Goal: Navigation & Orientation: Find specific page/section

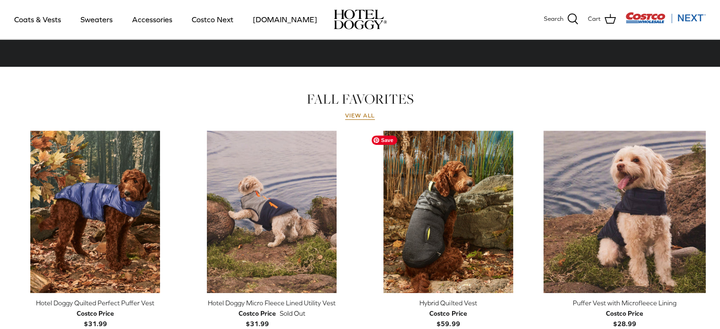
scroll to position [489, 0]
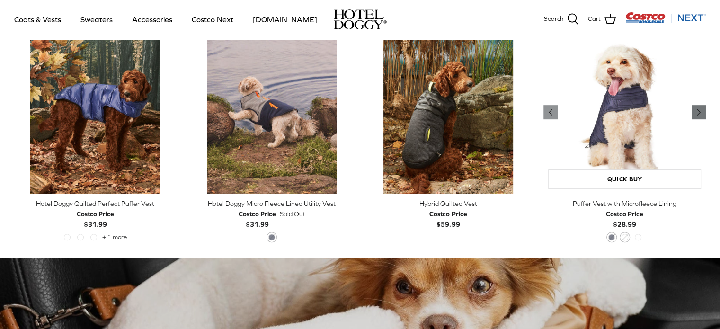
click at [699, 113] on polyline "Previous" at bounding box center [698, 112] width 3 height 6
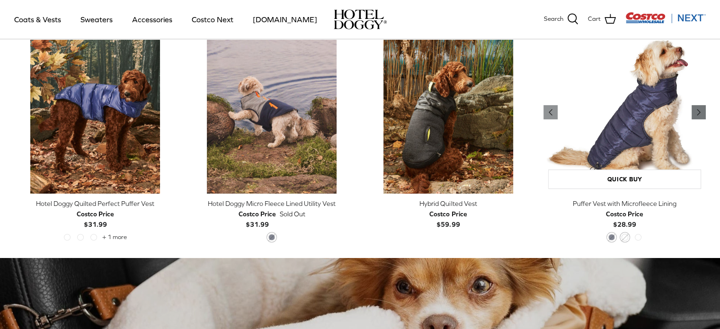
click at [699, 113] on polyline "Previous" at bounding box center [698, 112] width 3 height 6
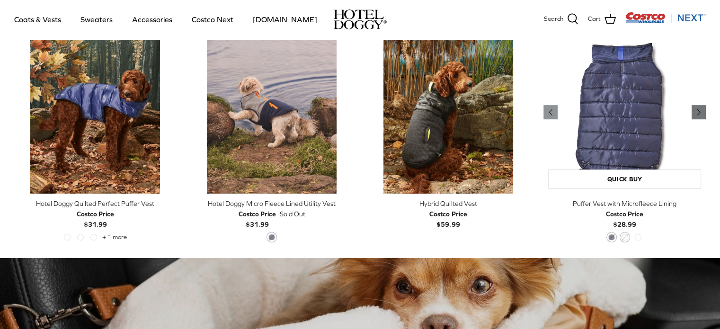
click at [699, 113] on polyline "Previous" at bounding box center [698, 112] width 3 height 6
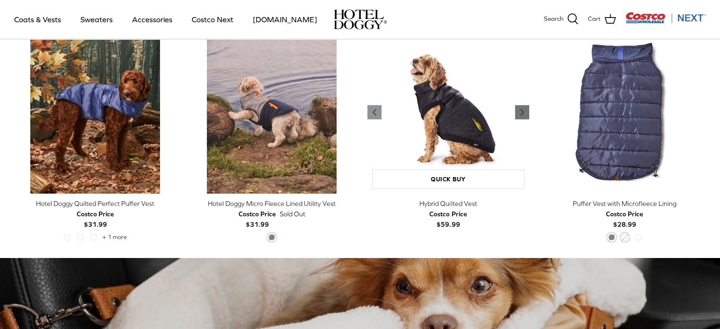
click at [520, 107] on icon "Right" at bounding box center [521, 111] width 11 height 11
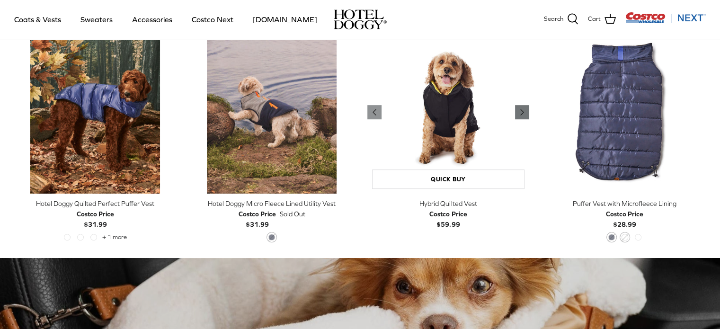
click at [520, 107] on icon "Right" at bounding box center [521, 111] width 11 height 11
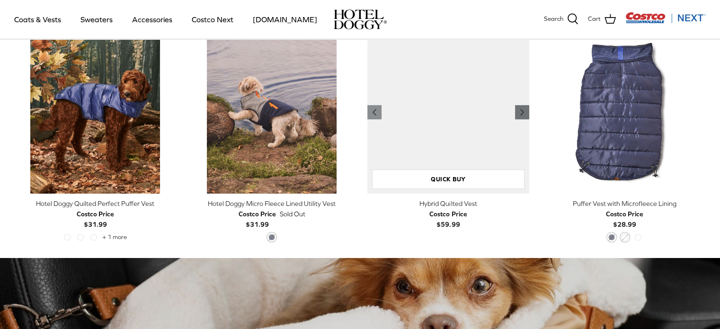
click at [520, 107] on icon "Right" at bounding box center [521, 111] width 11 height 11
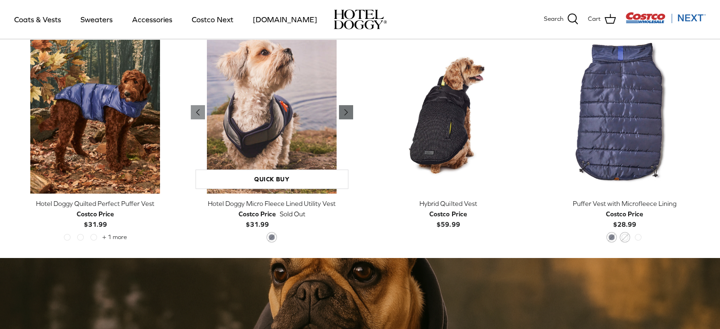
click at [347, 108] on icon "Right" at bounding box center [345, 111] width 11 height 11
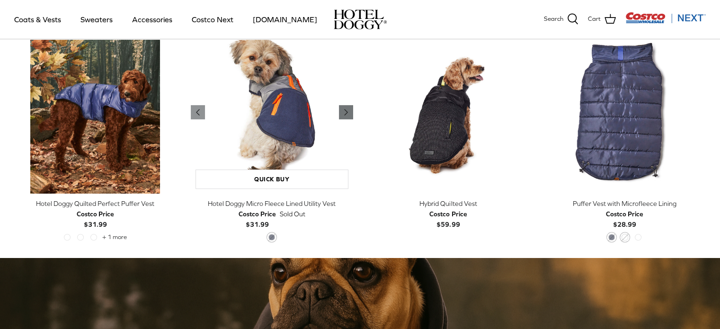
click at [347, 108] on icon "Right" at bounding box center [345, 111] width 11 height 11
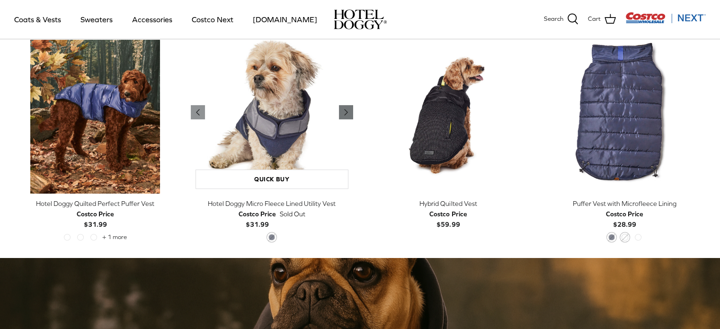
click at [347, 108] on icon "Right" at bounding box center [345, 111] width 11 height 11
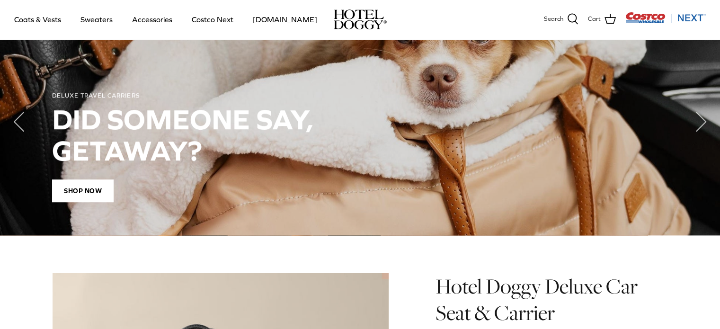
scroll to position [687, 0]
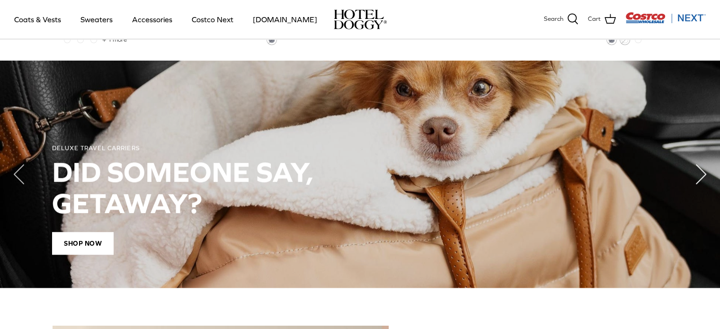
click at [690, 170] on icon "Right" at bounding box center [701, 174] width 38 height 38
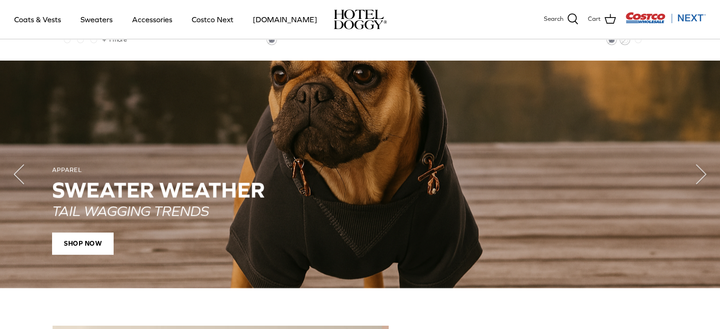
click at [358, 206] on p "TAIL WAGGING TRENDS" at bounding box center [344, 210] width 584 height 17
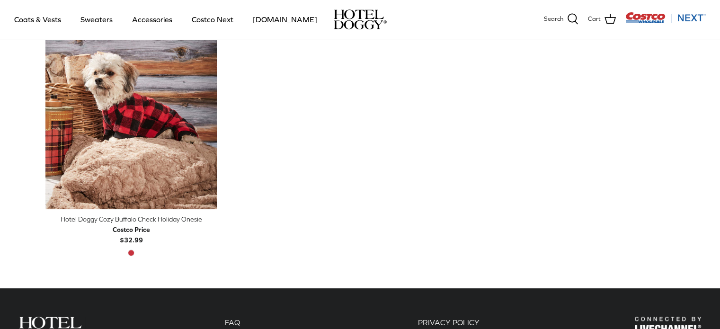
scroll to position [601, 0]
